Goal: Check status: Check status

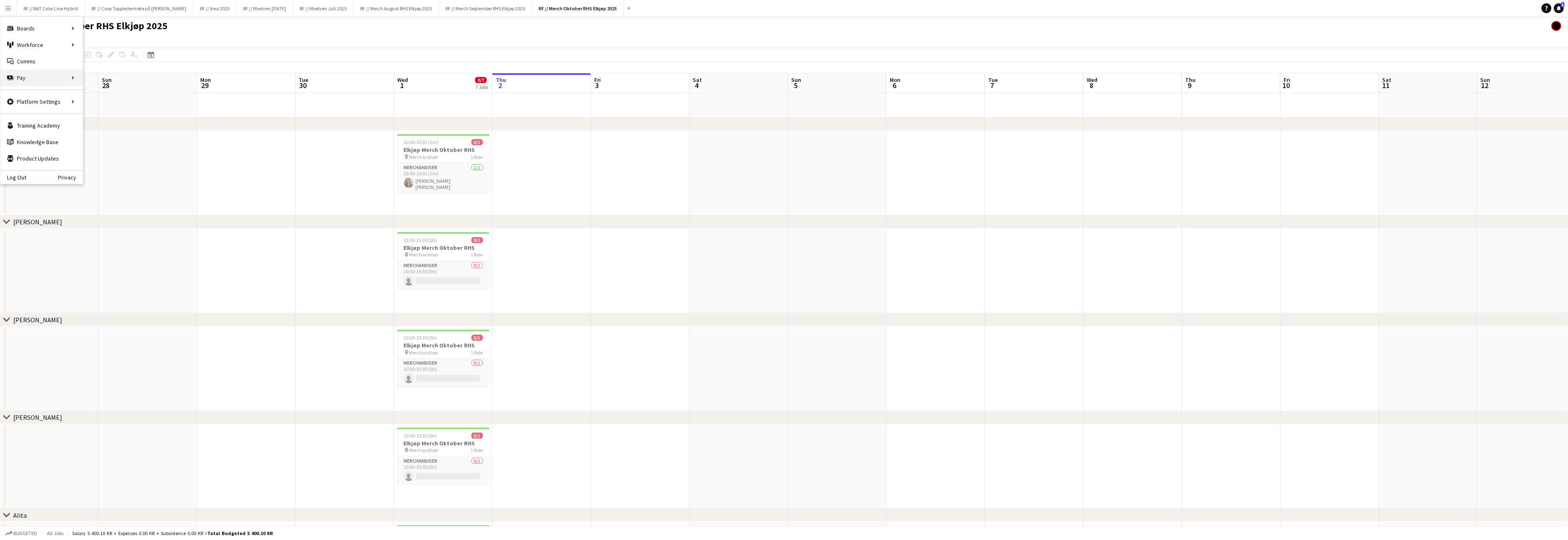
scroll to position [0, 237]
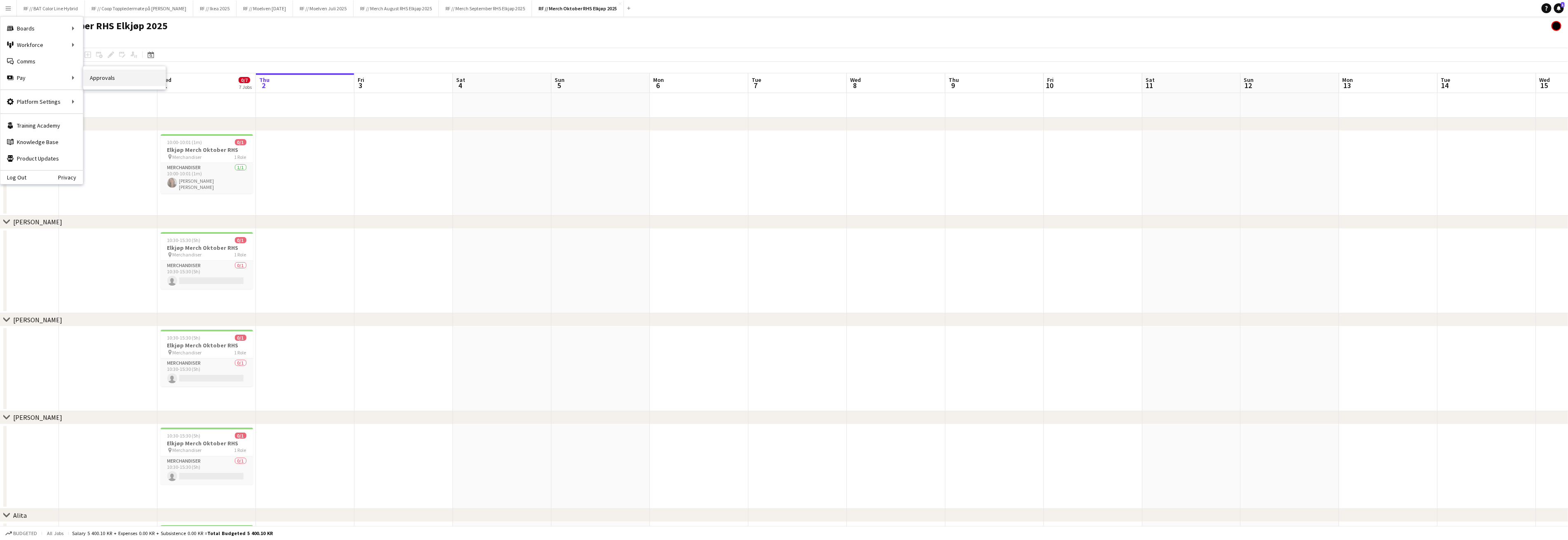
click at [134, 81] on link "Approvals" at bounding box center [124, 78] width 83 height 16
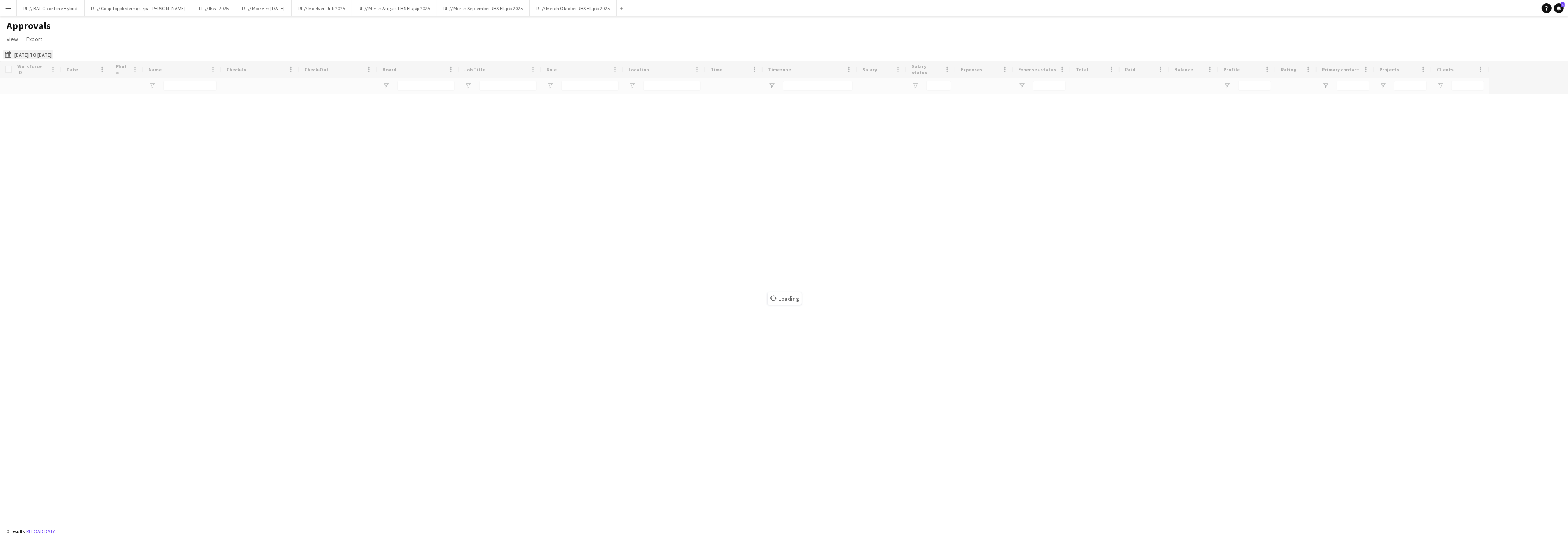
click at [46, 54] on button "[DATE] to [DATE] [DATE] to [DATE]" at bounding box center [28, 55] width 50 height 10
type input "***"
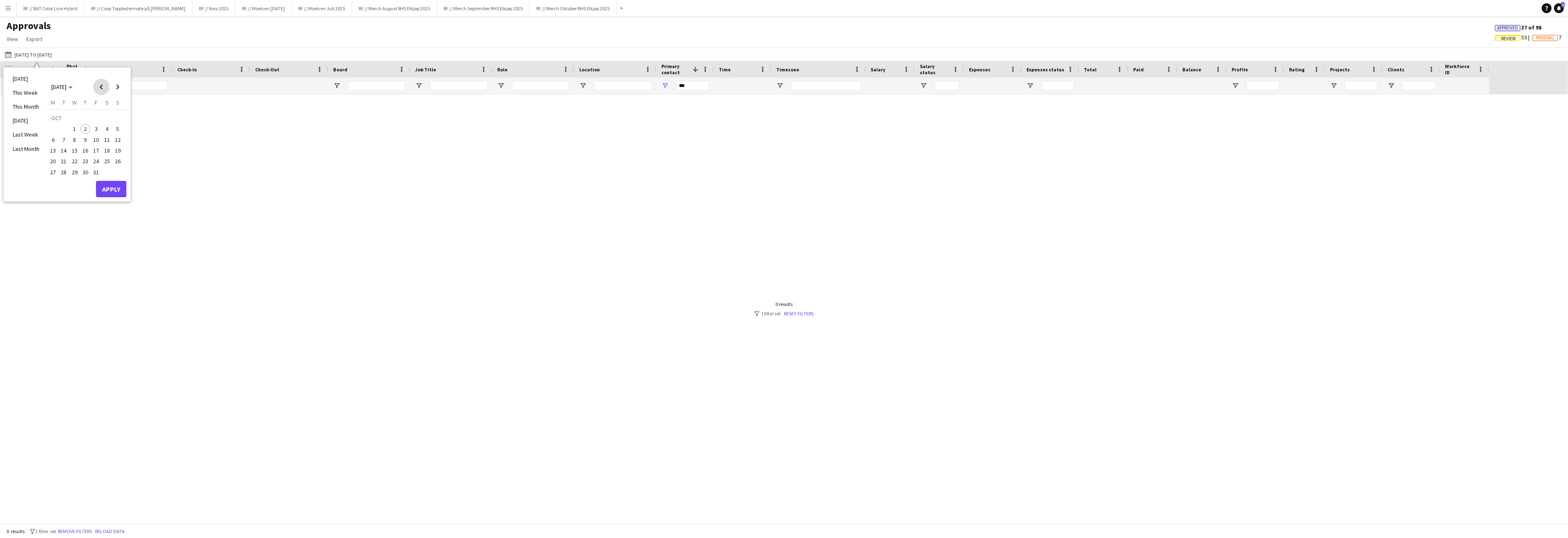
click at [97, 85] on span "Previous month" at bounding box center [101, 86] width 16 height 16
click at [97, 85] on span "Previous month" at bounding box center [101, 86] width 16 height 16
click at [119, 119] on span "1" at bounding box center [117, 119] width 10 height 12
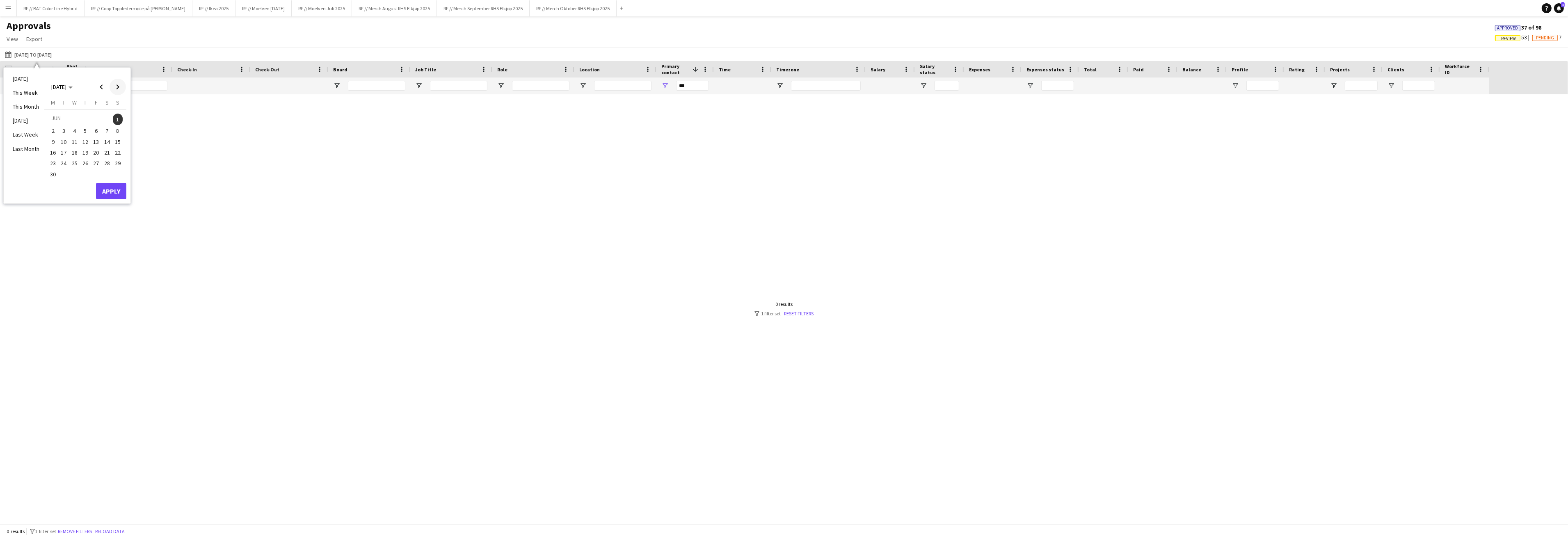
click at [119, 86] on span "Next month" at bounding box center [117, 86] width 16 height 16
click at [97, 171] on span "31" at bounding box center [96, 172] width 10 height 10
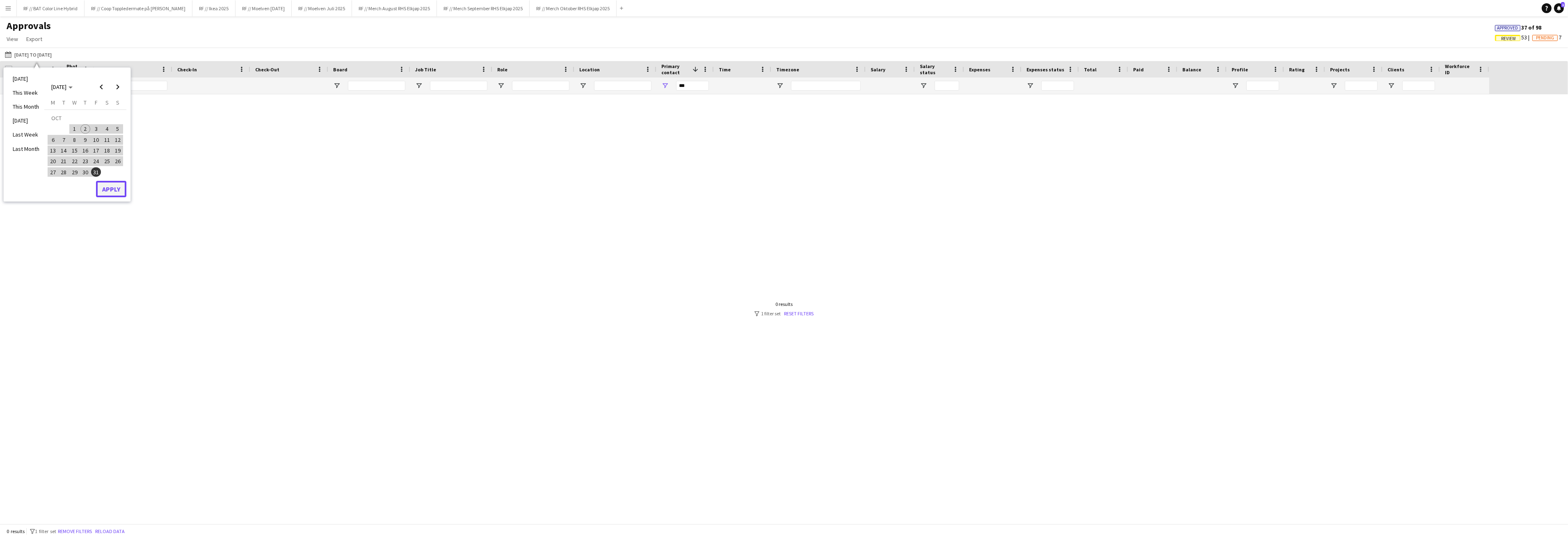
click at [115, 192] on button "Apply" at bounding box center [111, 189] width 30 height 16
click at [684, 88] on input "***" at bounding box center [693, 86] width 33 height 10
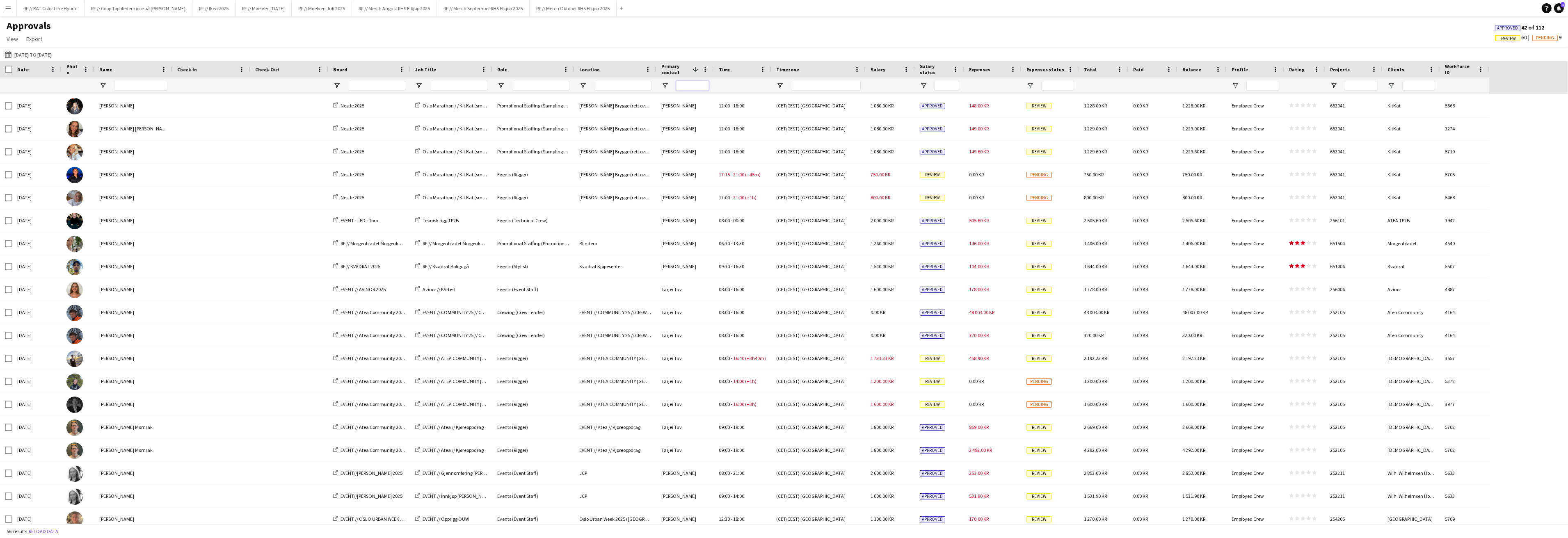
click at [684, 89] on input "Primary contact Filter Input" at bounding box center [693, 86] width 33 height 10
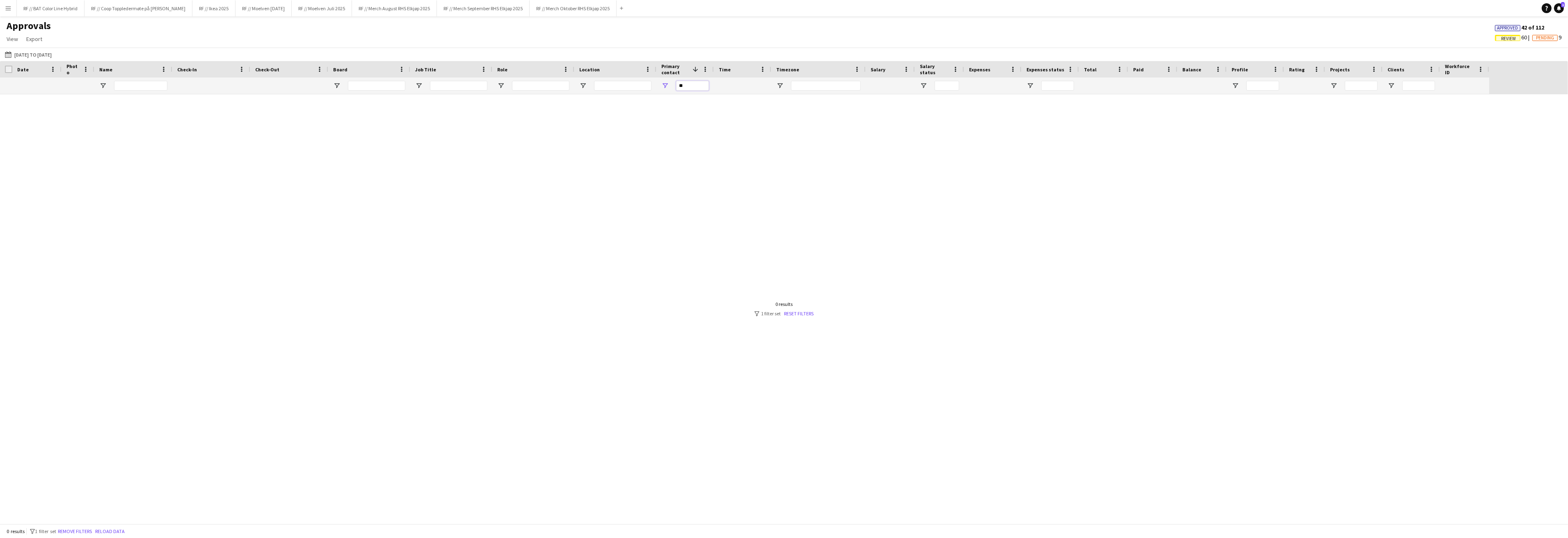
type input "*"
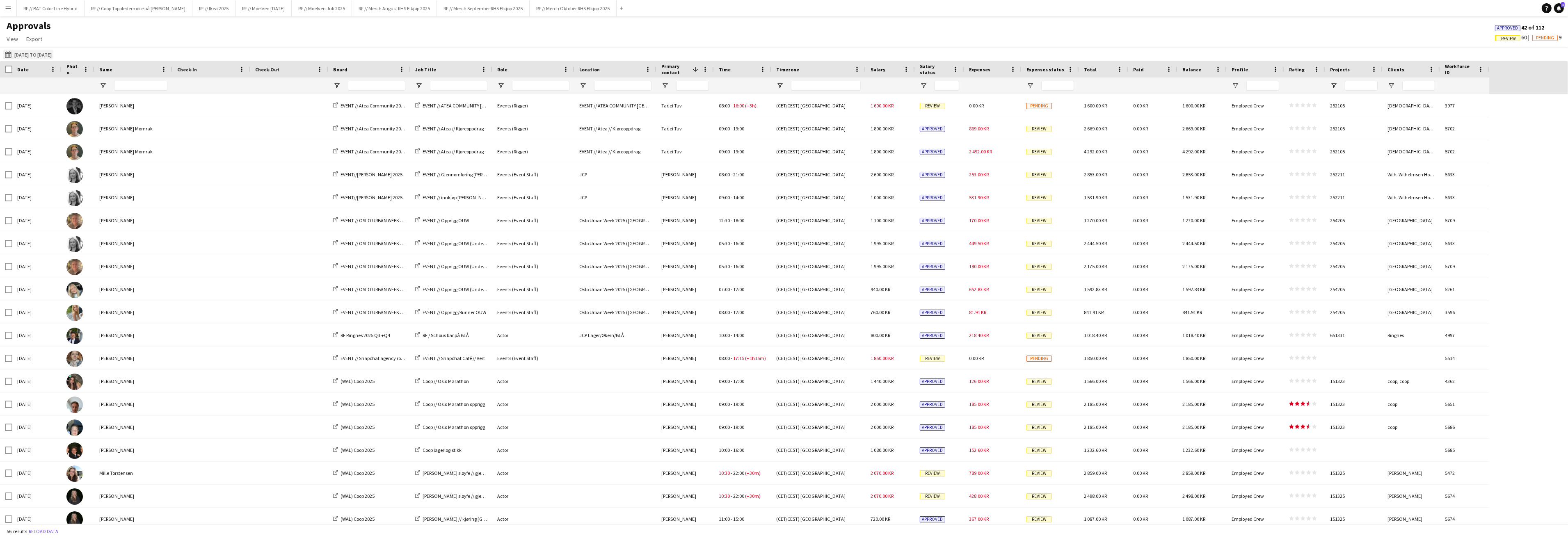
click at [32, 56] on button "[DATE] to [DATE] [DATE] to [DATE]" at bounding box center [28, 55] width 50 height 10
click at [60, 86] on span "[DATE]" at bounding box center [58, 87] width 15 height 7
click at [74, 128] on span "2025" at bounding box center [76, 129] width 17 height 10
click at [58, 120] on span "JAN" at bounding box center [57, 119] width 17 height 10
click at [76, 130] on span "1" at bounding box center [75, 129] width 10 height 10
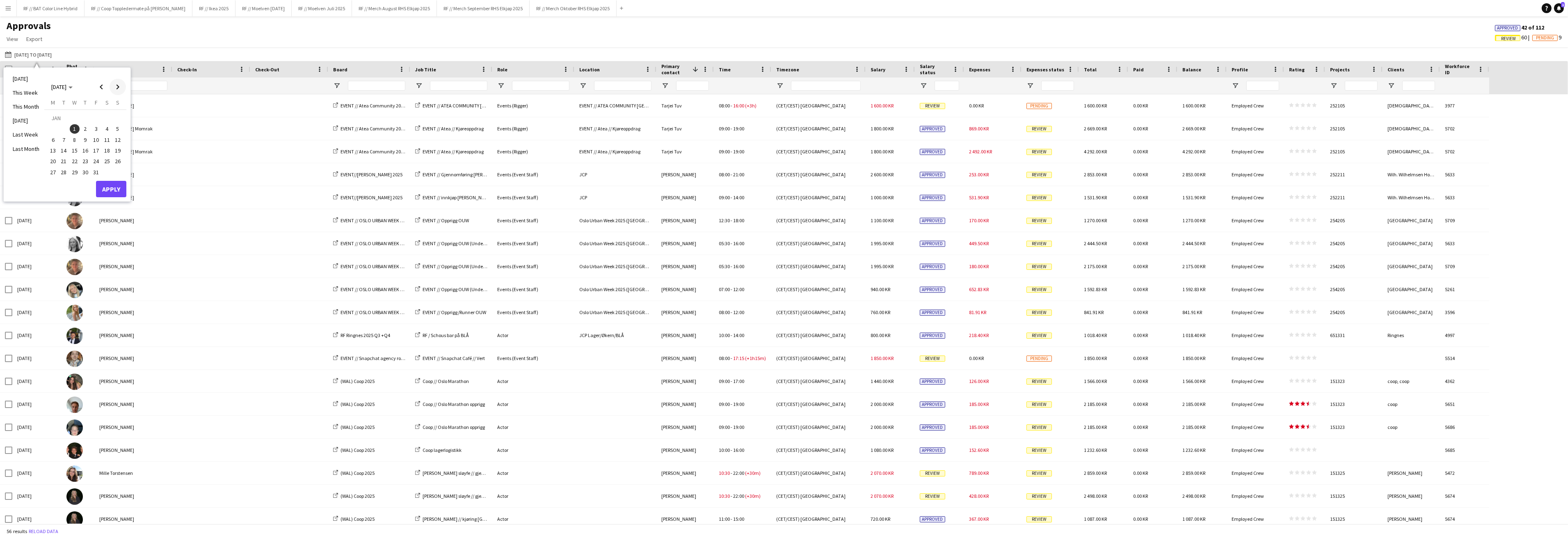
click at [121, 88] on span "Next month" at bounding box center [117, 86] width 16 height 16
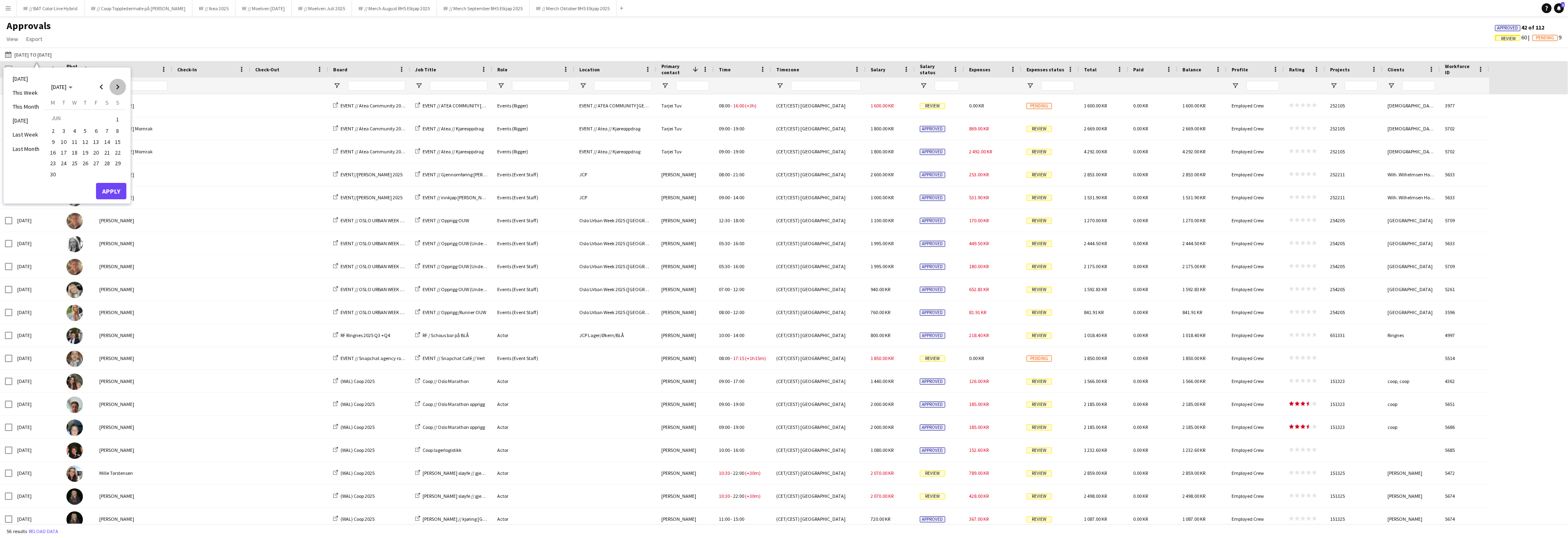
click at [121, 88] on span "Next month" at bounding box center [117, 86] width 16 height 16
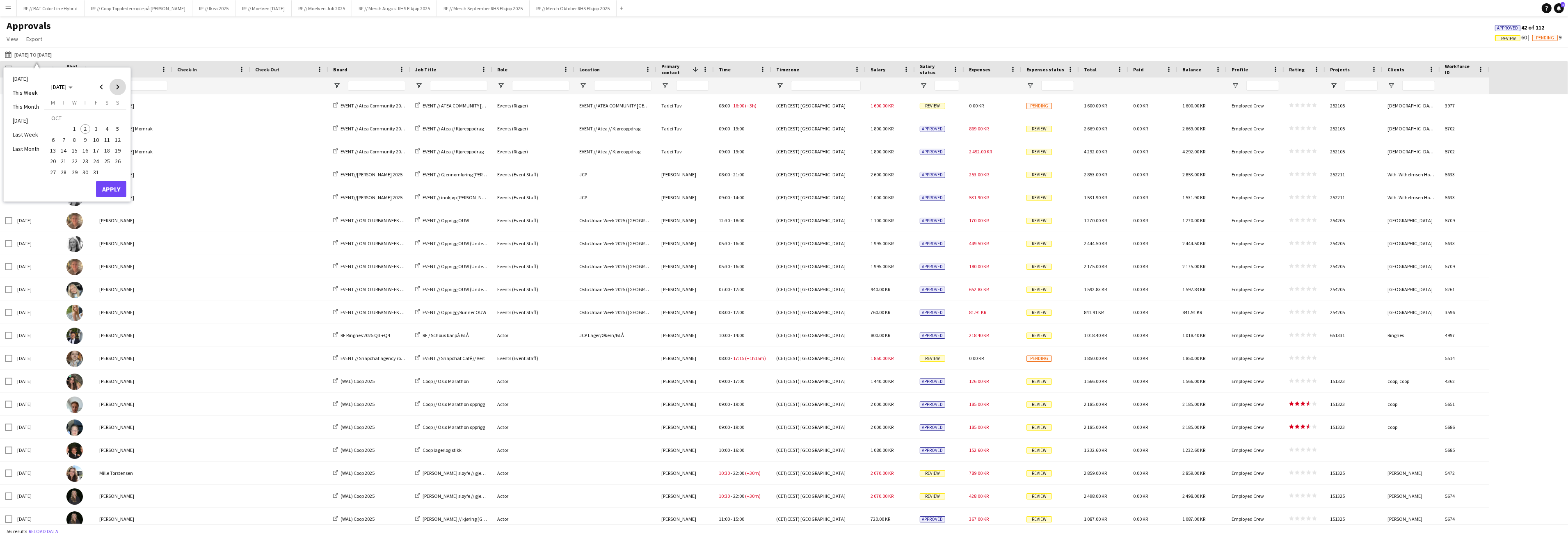
click at [121, 88] on span "Next month" at bounding box center [117, 86] width 16 height 16
click at [72, 169] on span "31" at bounding box center [75, 172] width 10 height 10
click at [98, 187] on button "Apply" at bounding box center [111, 189] width 30 height 16
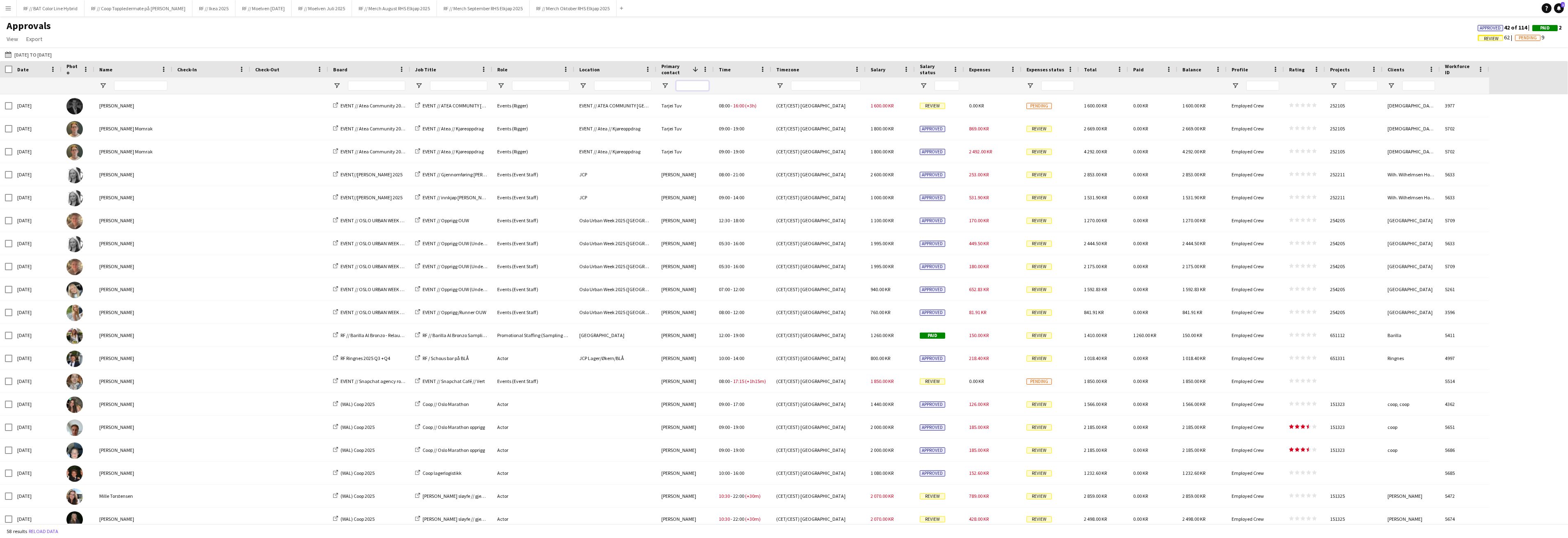
click at [692, 89] on input "Primary contact Filter Input" at bounding box center [693, 86] width 33 height 10
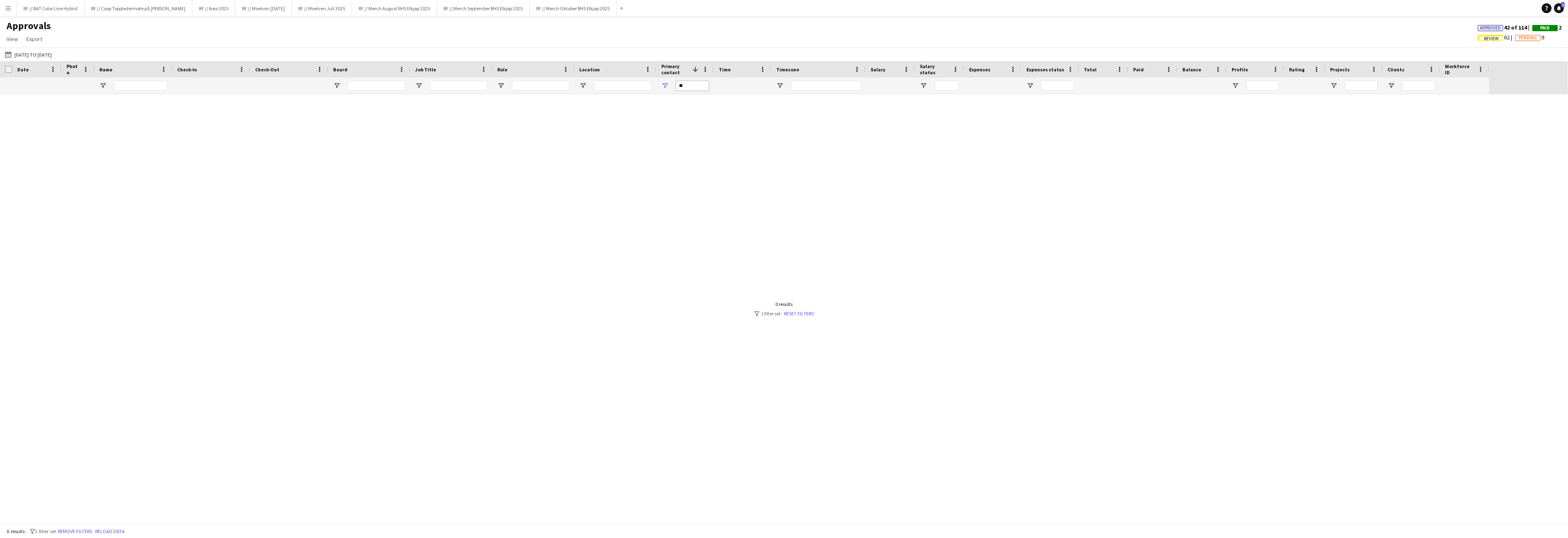
type input "*"
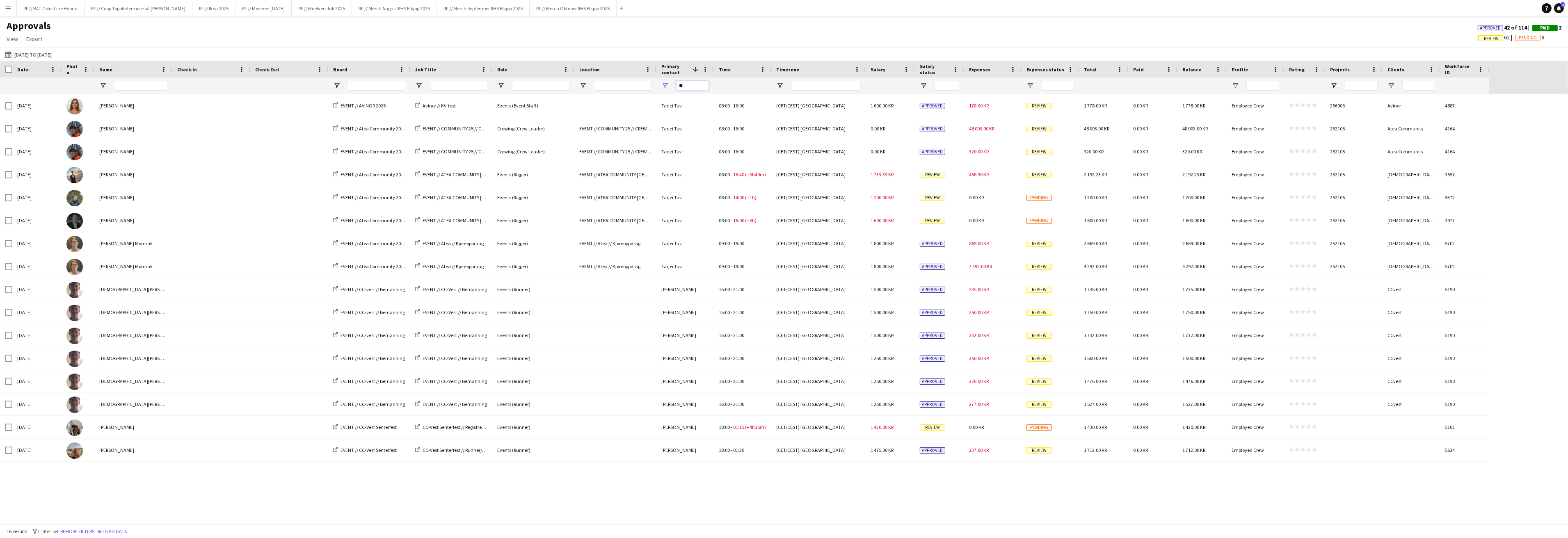
type input "*"
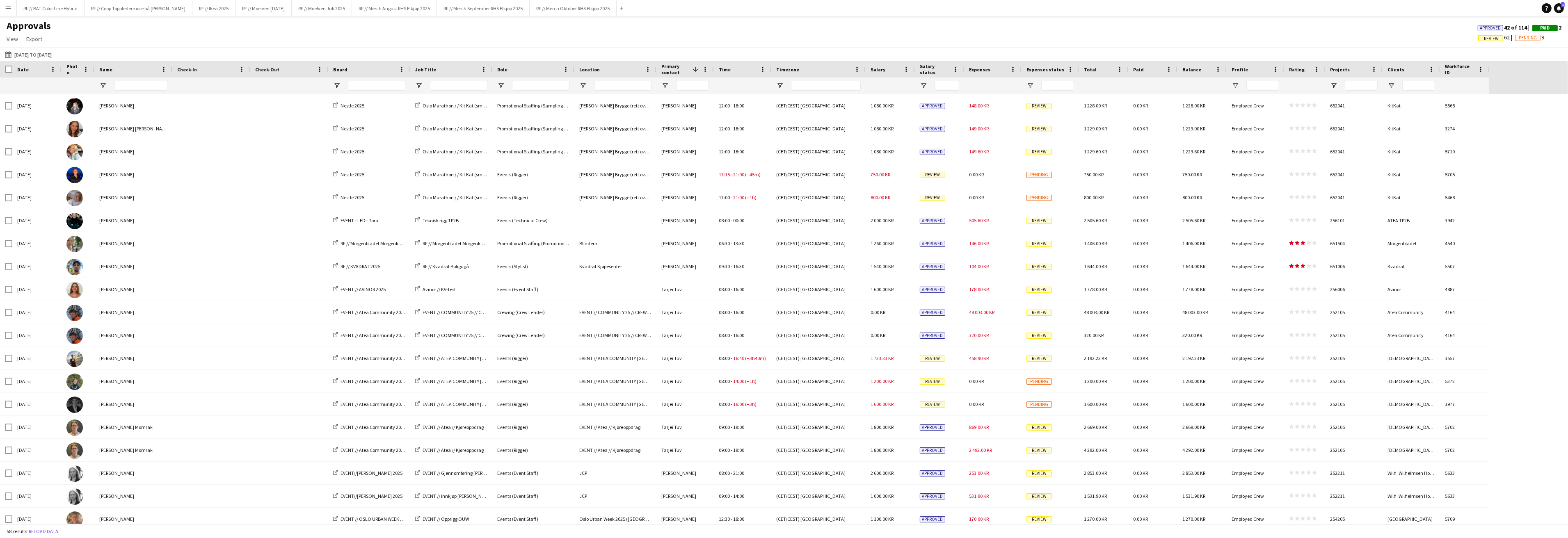
click at [1485, 37] on span "Review" at bounding box center [1491, 38] width 15 height 5
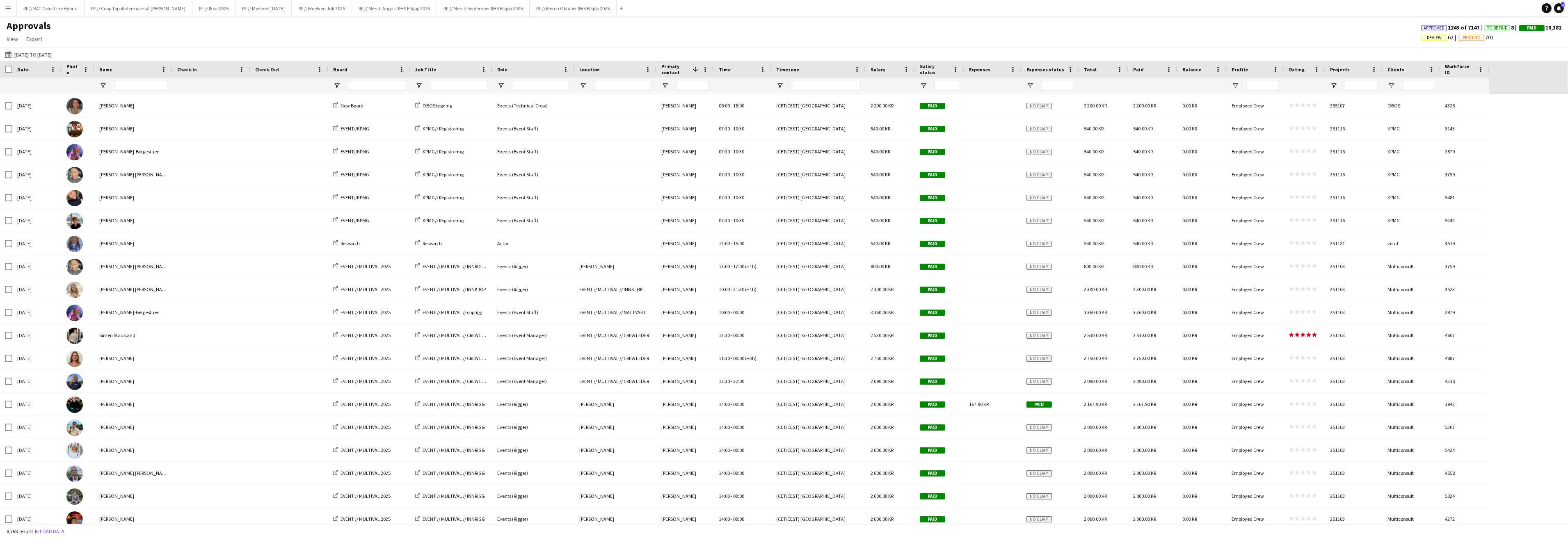
click at [1427, 38] on span "Review" at bounding box center [1434, 38] width 15 height 5
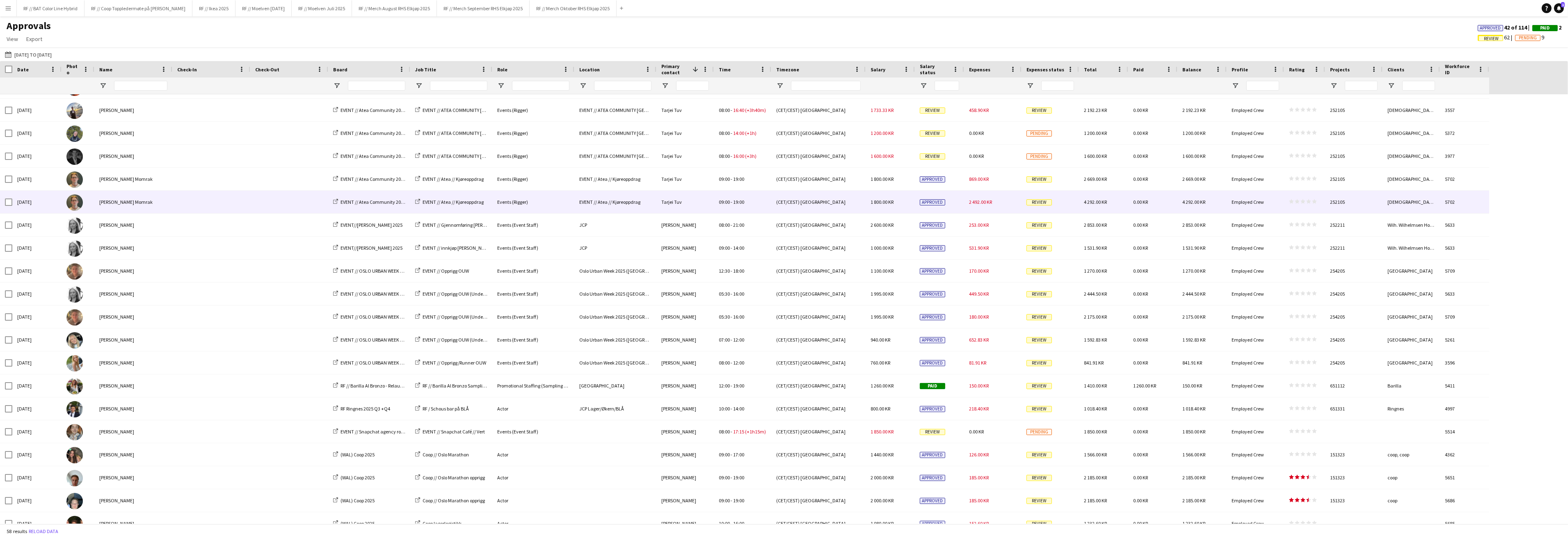
scroll to position [253, 0]
